Goal: Complete application form

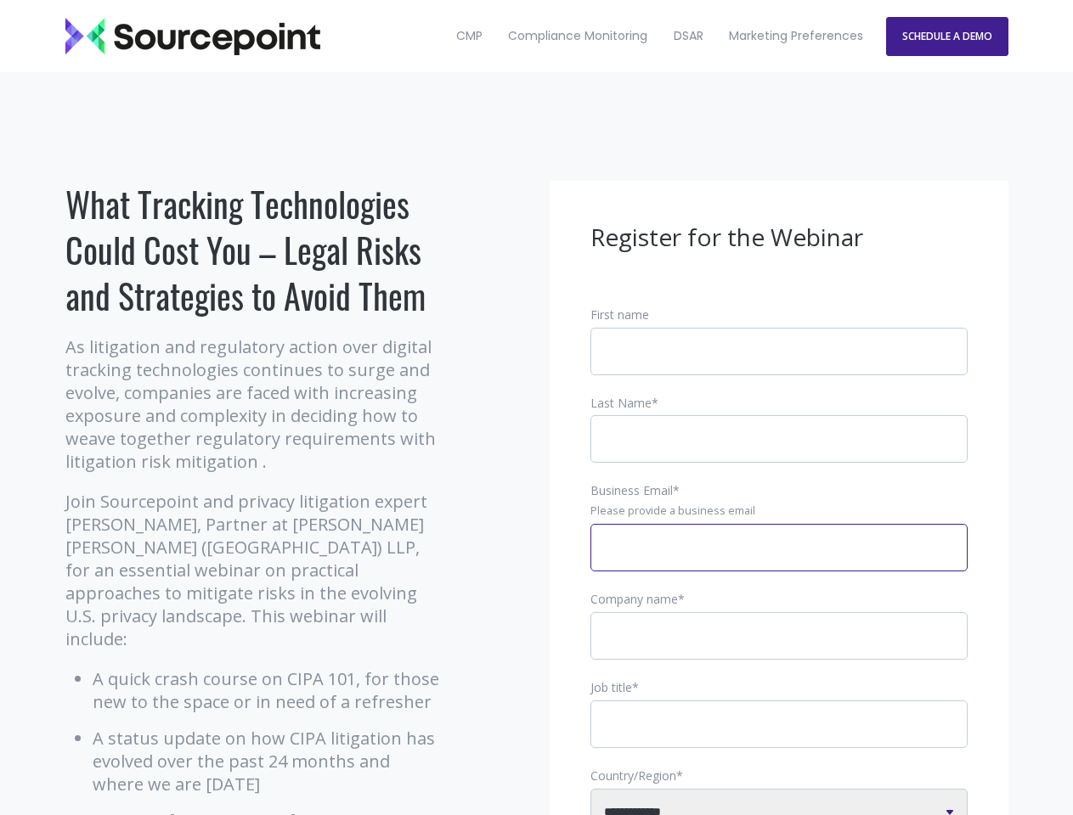
click at [779, 562] on input "Business Email *" at bounding box center [778, 548] width 377 height 48
